Goal: Task Accomplishment & Management: Manage account settings

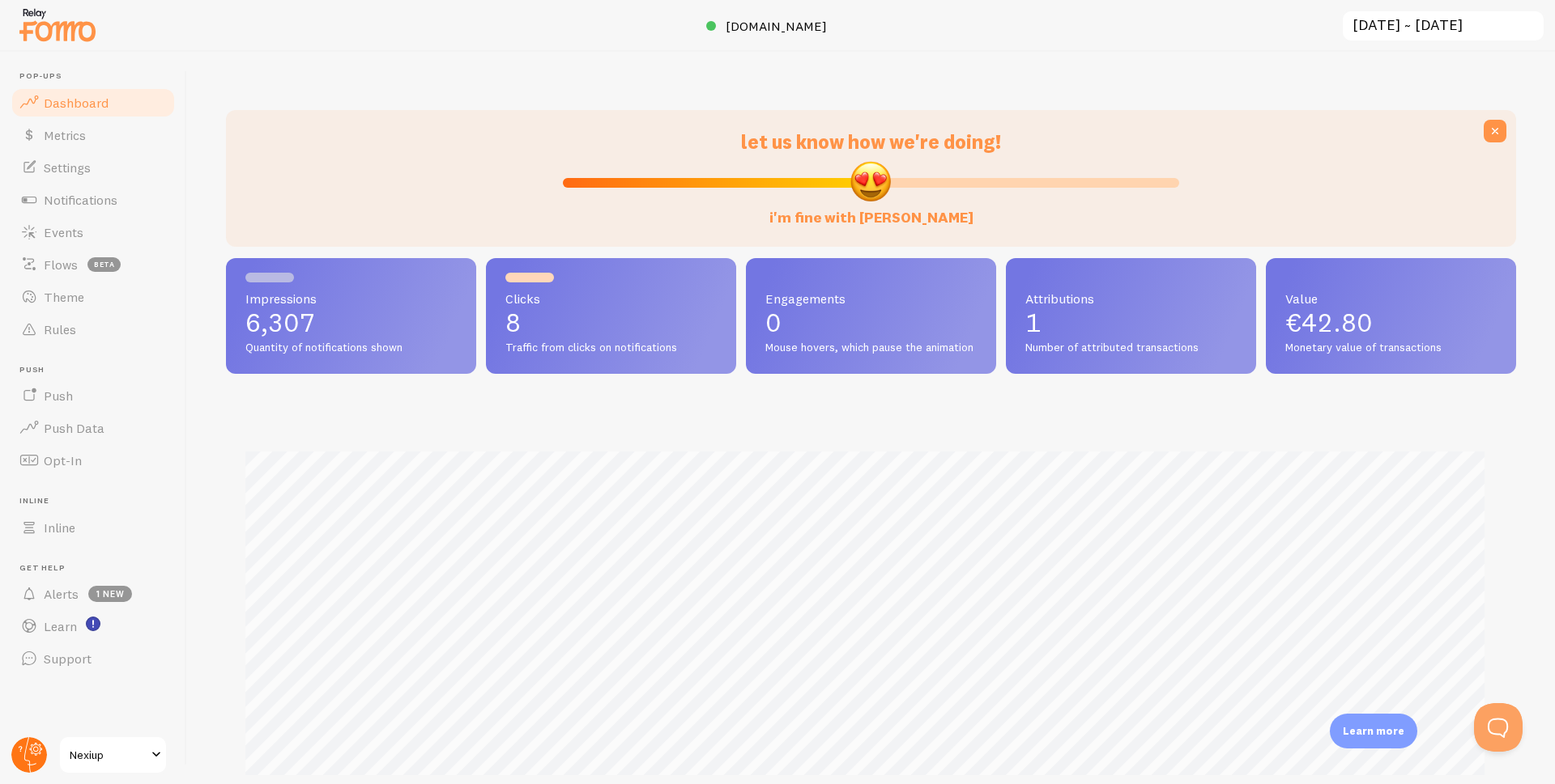
click at [30, 760] on circle at bounding box center [29, 755] width 36 height 36
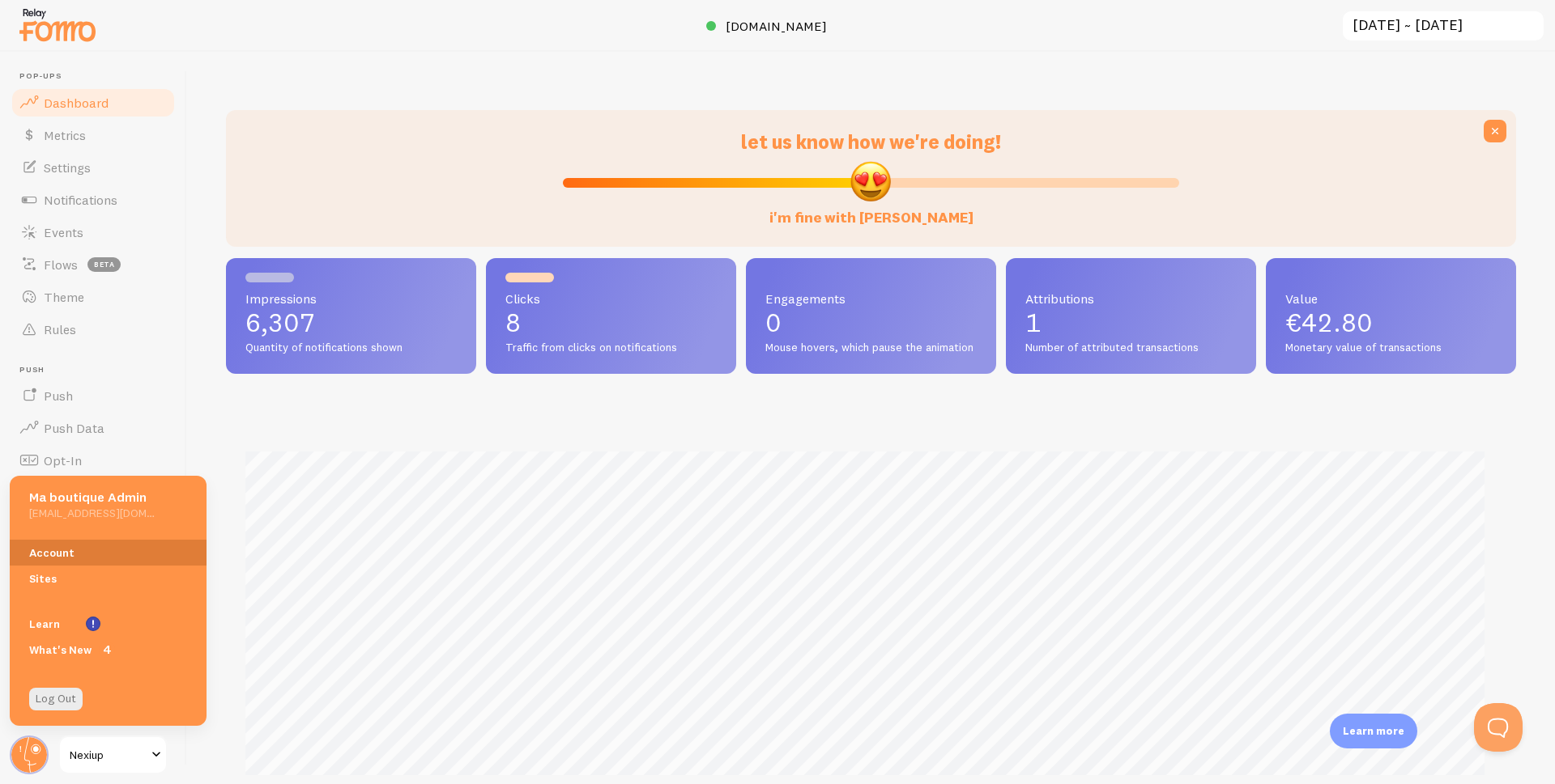
click at [64, 548] on link "Account" at bounding box center [108, 553] width 197 height 26
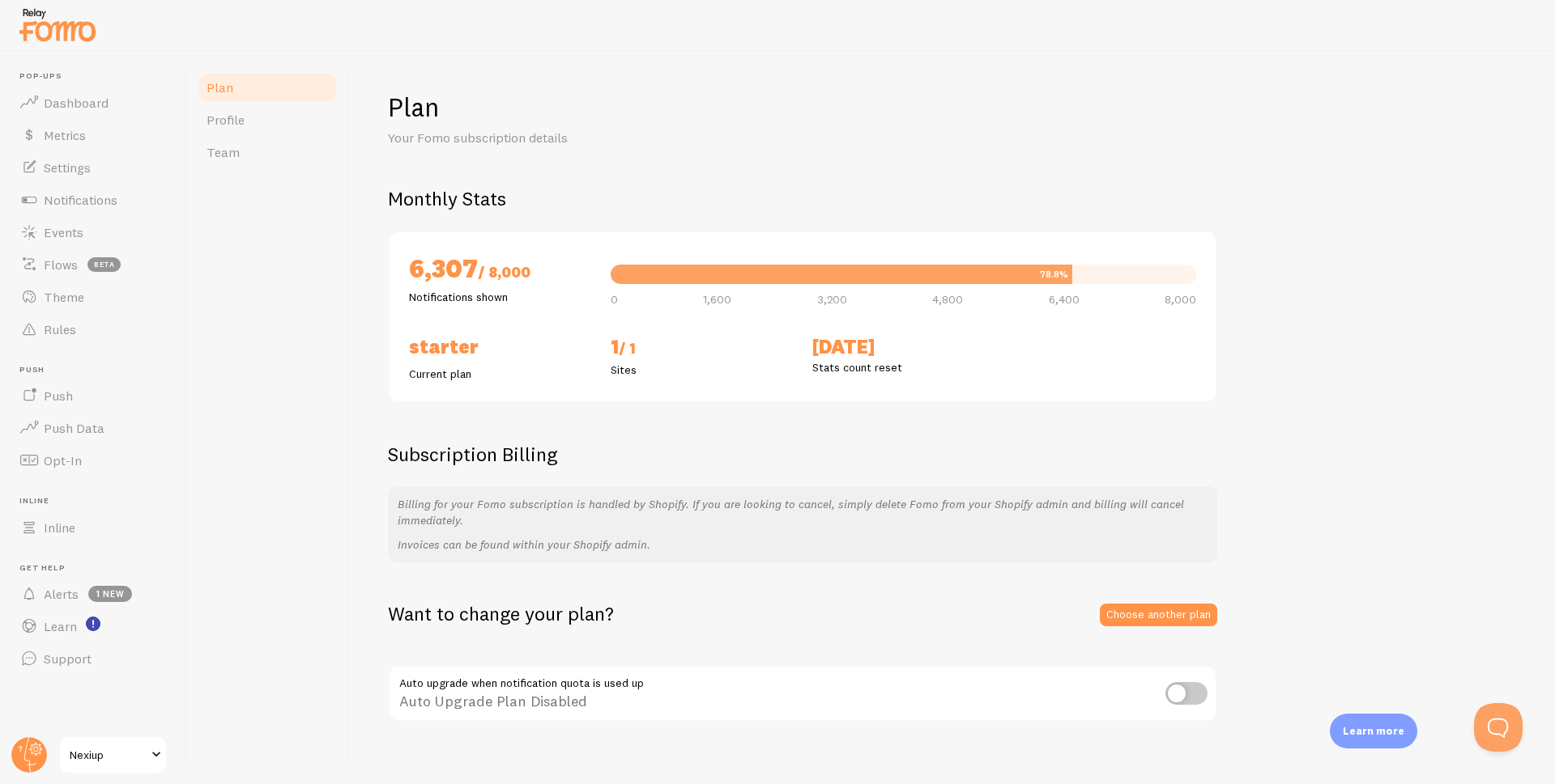
scroll to position [17, 0]
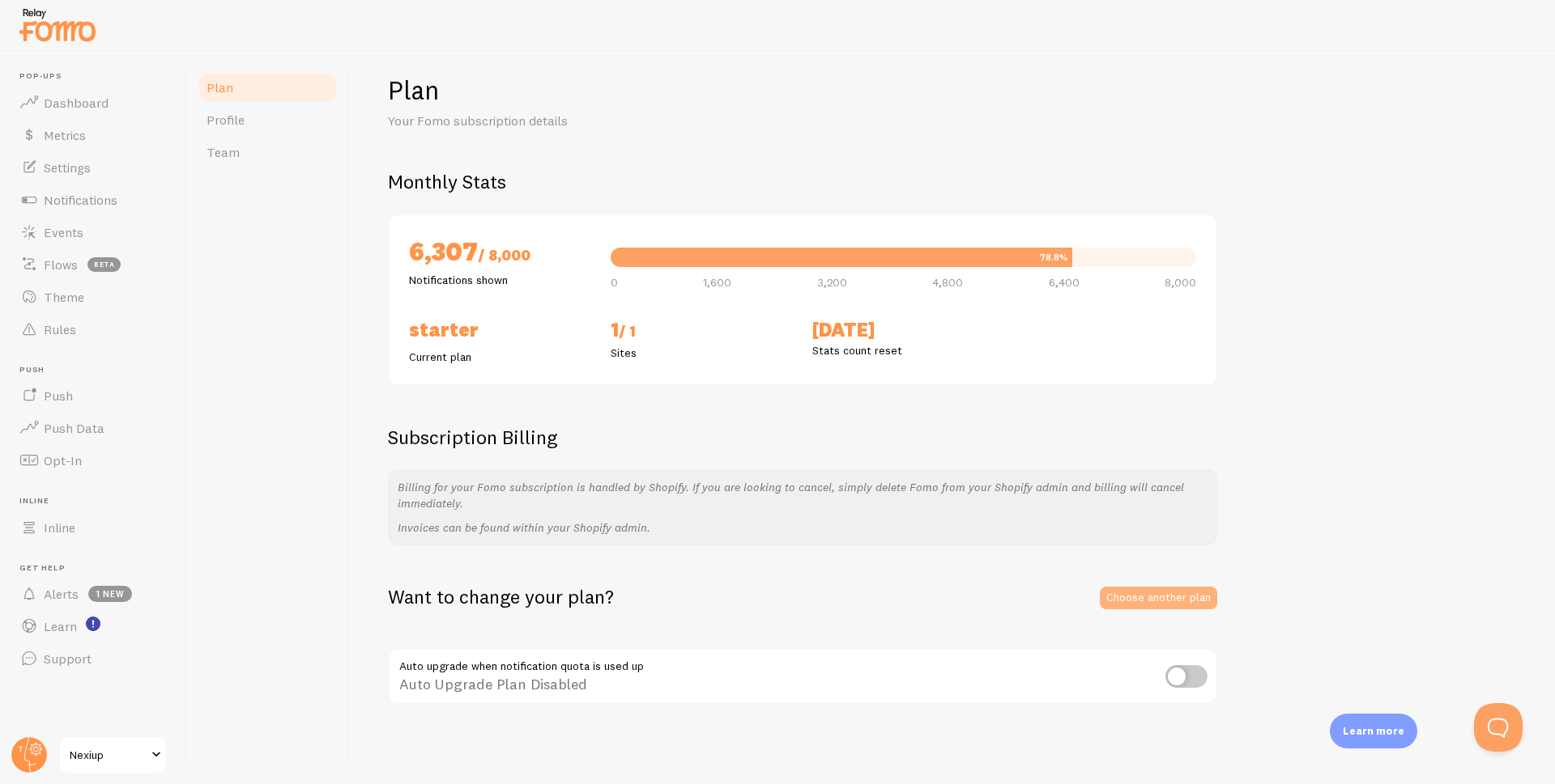
click at [1184, 601] on link "Choose another plan" at bounding box center [1158, 598] width 117 height 23
click at [68, 169] on span "Settings" at bounding box center [67, 167] width 47 height 16
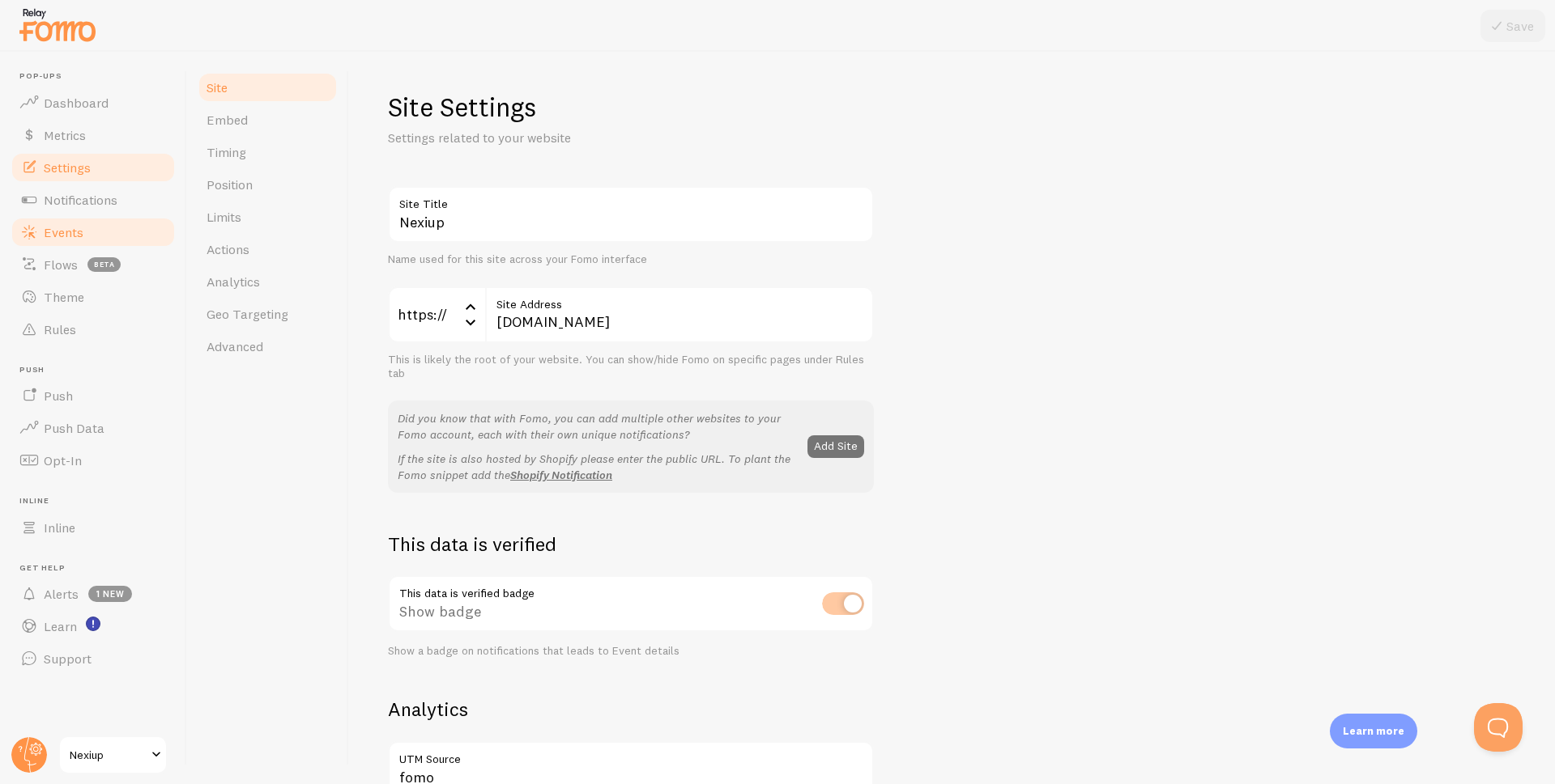
click at [51, 240] on span "Events" at bounding box center [63, 232] width 39 height 16
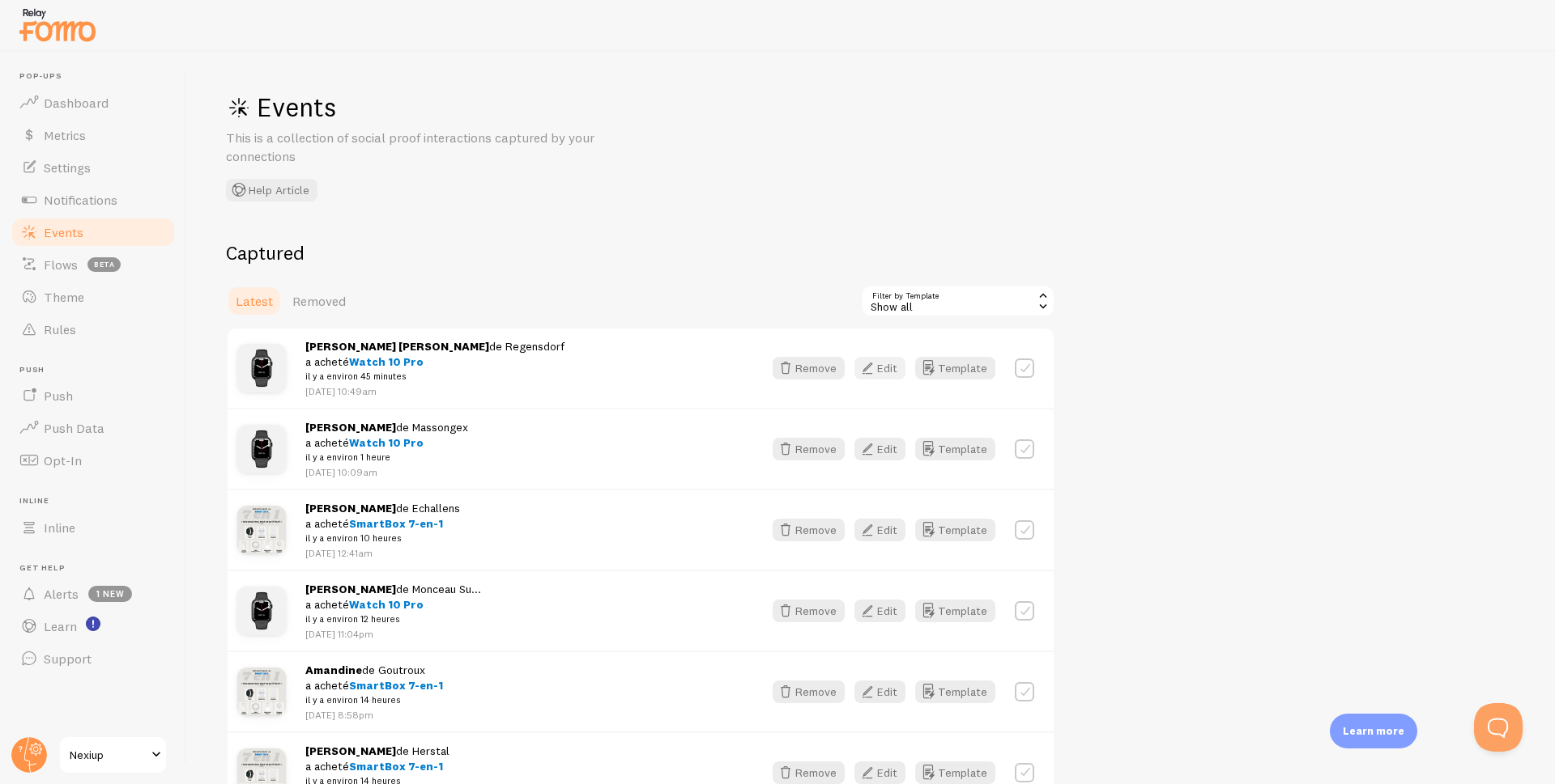
click at [885, 376] on button "Edit" at bounding box center [880, 368] width 51 height 23
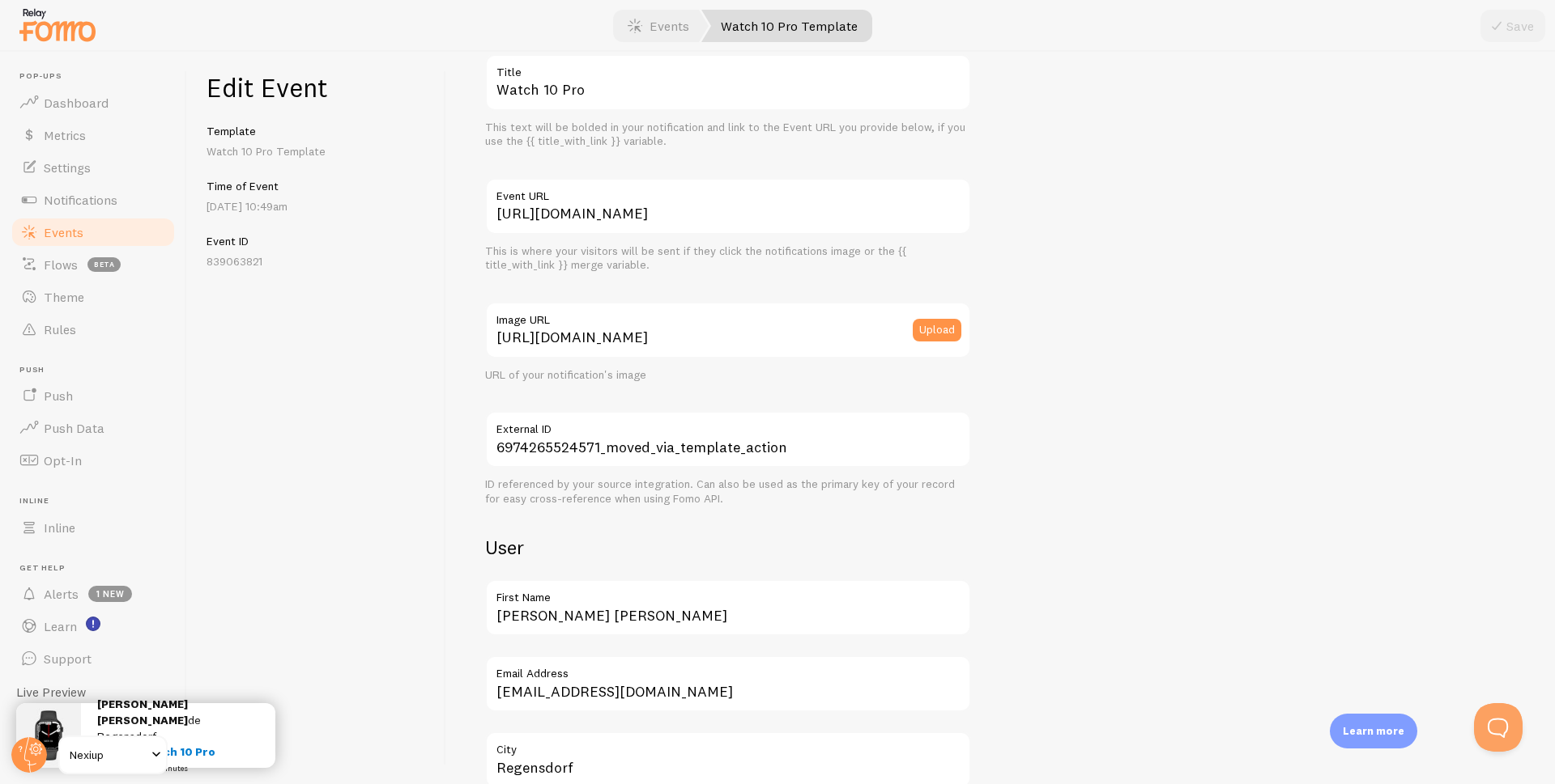
scroll to position [162, 0]
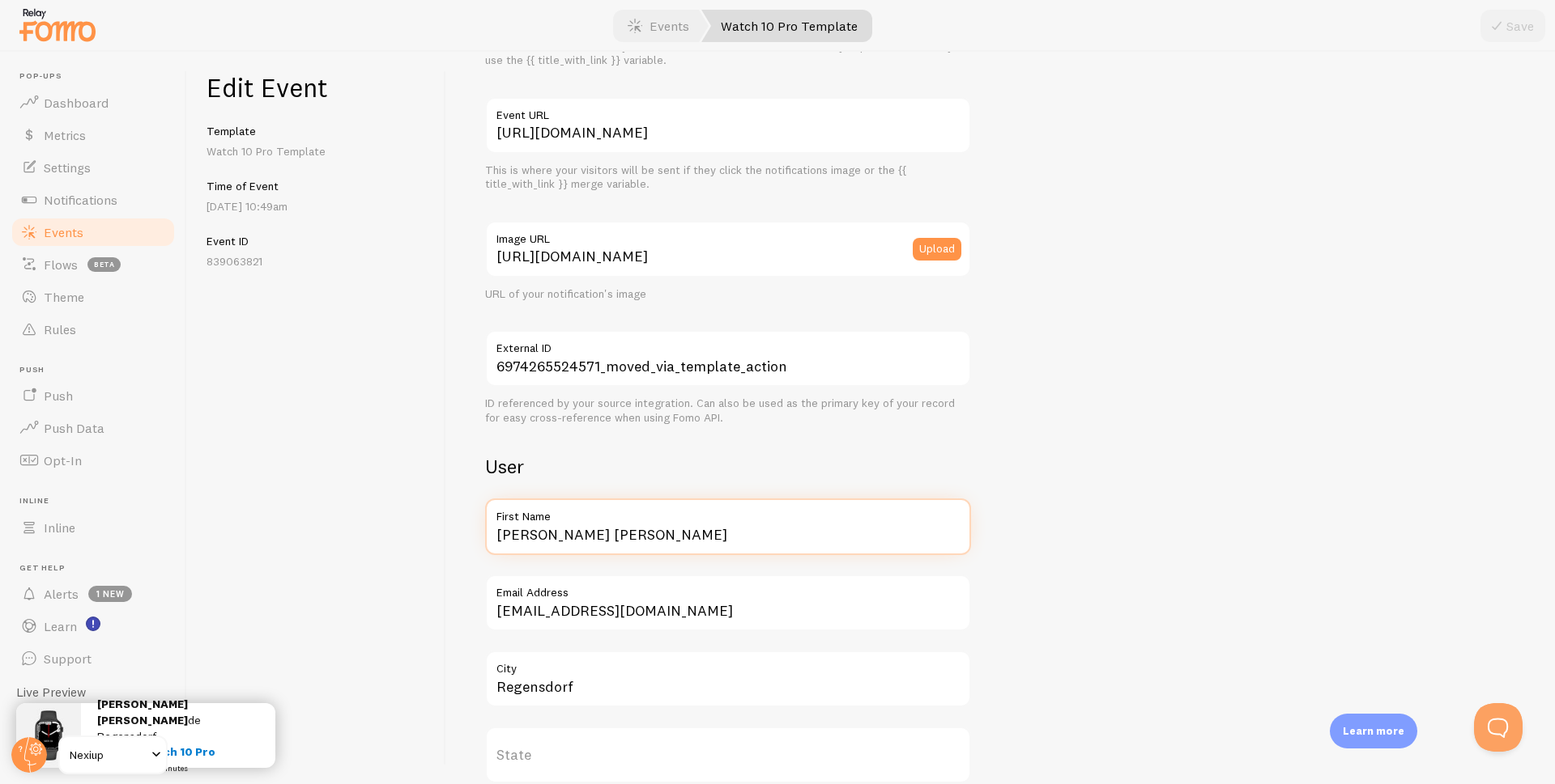
drag, startPoint x: 611, startPoint y: 539, endPoint x: 545, endPoint y: 554, distance: 67.7
click at [545, 554] on input "Tatiana Rita" at bounding box center [728, 527] width 486 height 56
type input "[PERSON_NAME]"
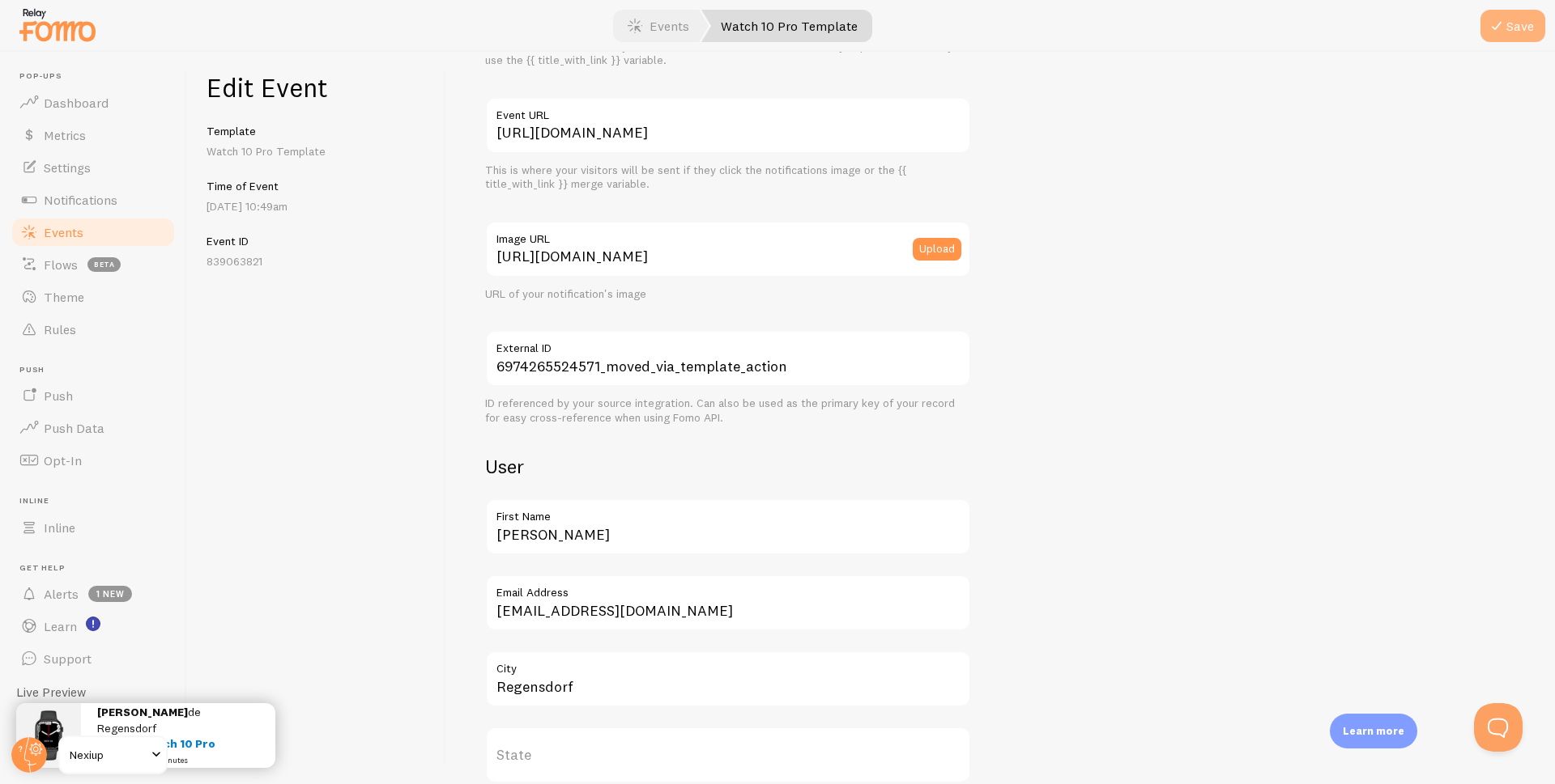
click at [1507, 32] on button "Save" at bounding box center [1513, 26] width 65 height 32
click at [63, 231] on span "Events" at bounding box center [63, 232] width 39 height 16
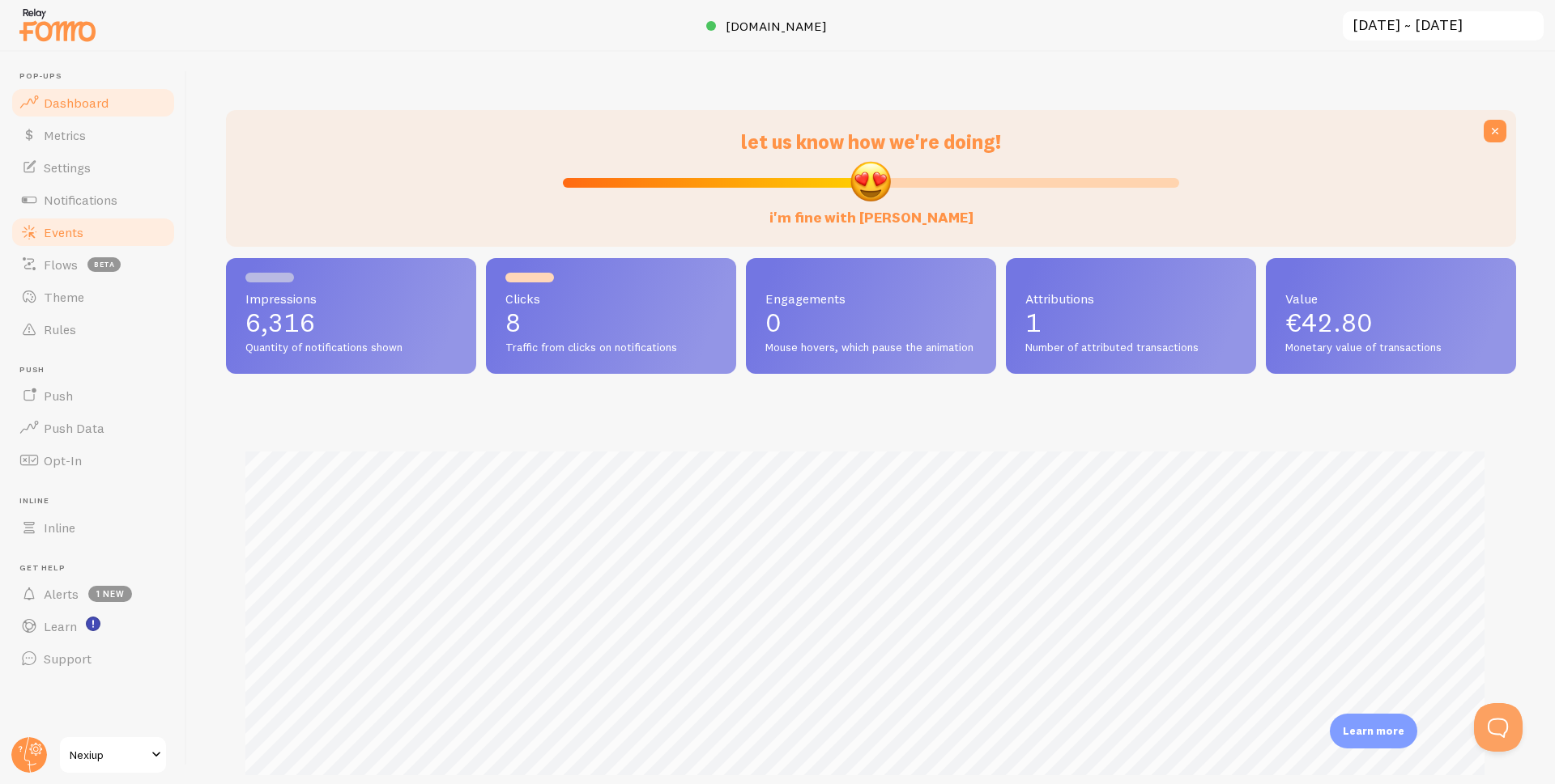
click at [89, 231] on link "Events" at bounding box center [92, 232] width 167 height 32
